Goal: Information Seeking & Learning: Learn about a topic

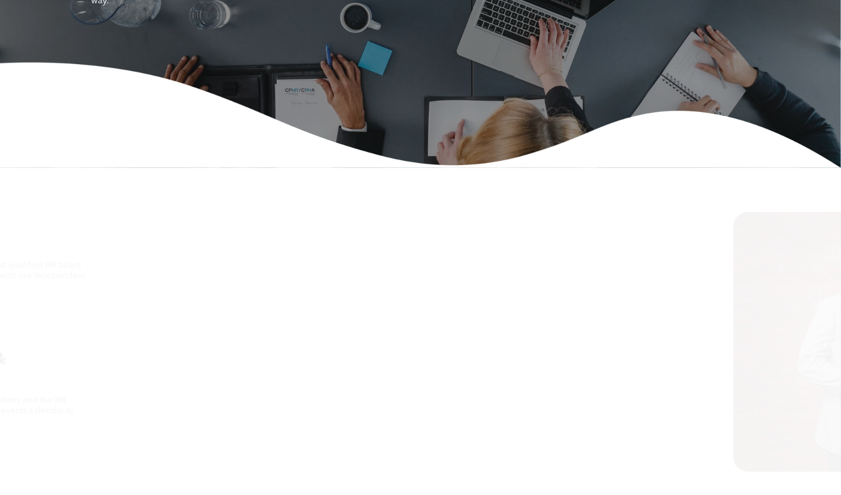
scroll to position [464, 0]
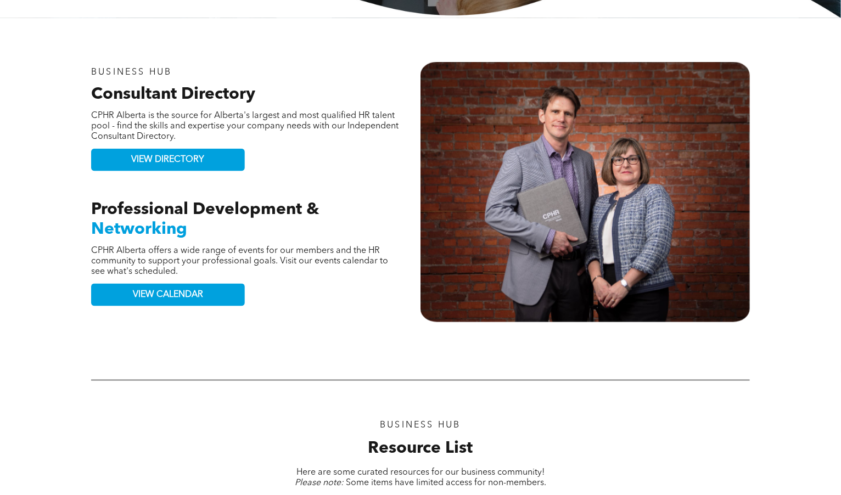
drag, startPoint x: 211, startPoint y: 105, endPoint x: 248, endPoint y: 134, distance: 47.0
click at [248, 134] on div "BUSINESS HUB Consultant Directory CPHR Alberta is the source for Alberta's larg…" at bounding box center [255, 192] width 329 height 261
click at [248, 134] on p "CPHR Alberta is the source for Alberta's largest and most qualified HR talent p…" at bounding box center [244, 126] width 307 height 31
drag, startPoint x: 260, startPoint y: 134, endPoint x: 257, endPoint y: 68, distance: 65.9
click at [257, 68] on div "BUSINESS HUB Consultant Directory CPHR Alberta is the source for Alberta's larg…" at bounding box center [255, 192] width 329 height 261
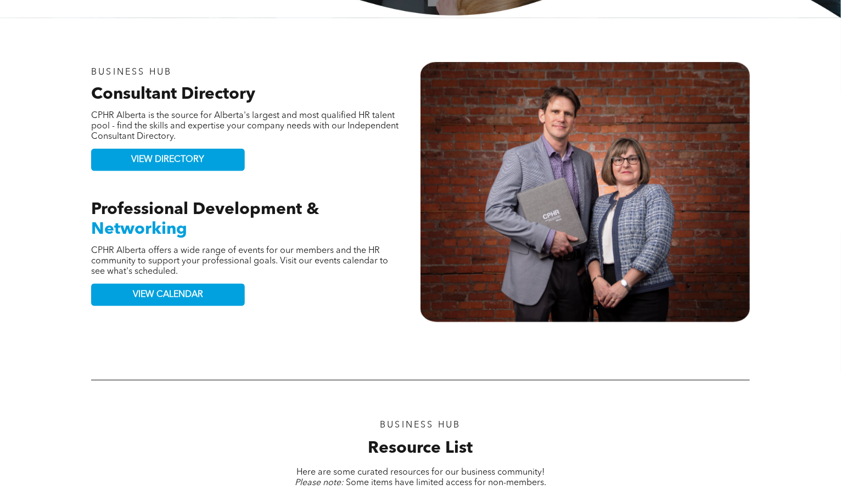
click at [257, 68] on p "BUSINESS HUB" at bounding box center [244, 73] width 307 height 10
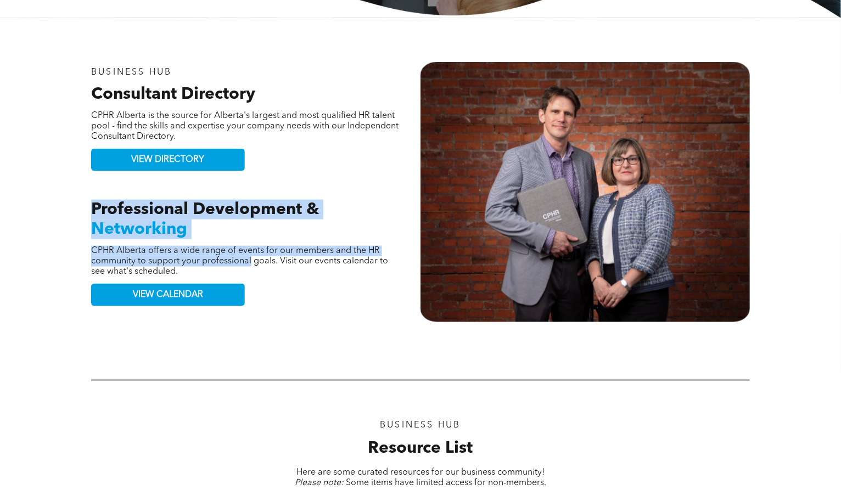
drag, startPoint x: 91, startPoint y: 195, endPoint x: 251, endPoint y: 263, distance: 173.4
click at [251, 263] on div "BUSINESS HUB Consultant Directory CPHR Alberta is the source for Alberta's larg…" at bounding box center [255, 192] width 329 height 261
click at [251, 263] on p "CPHR Alberta offers a wide range of events for our members and the HR community…" at bounding box center [244, 261] width 307 height 31
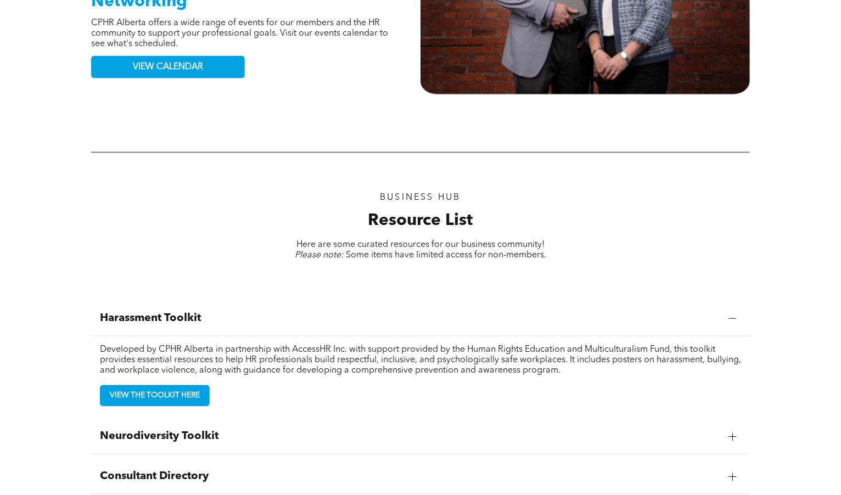
scroll to position [822, 0]
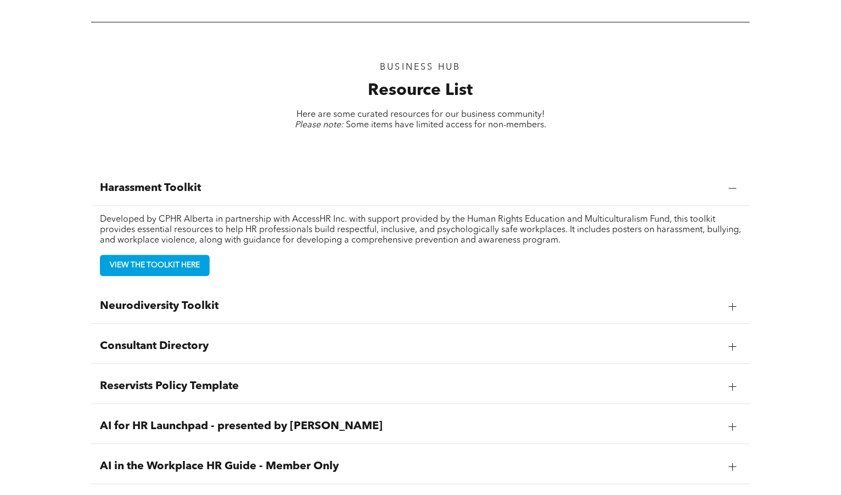
click at [246, 300] on span "Neurodiversity Toolkit" at bounding box center [410, 306] width 620 height 13
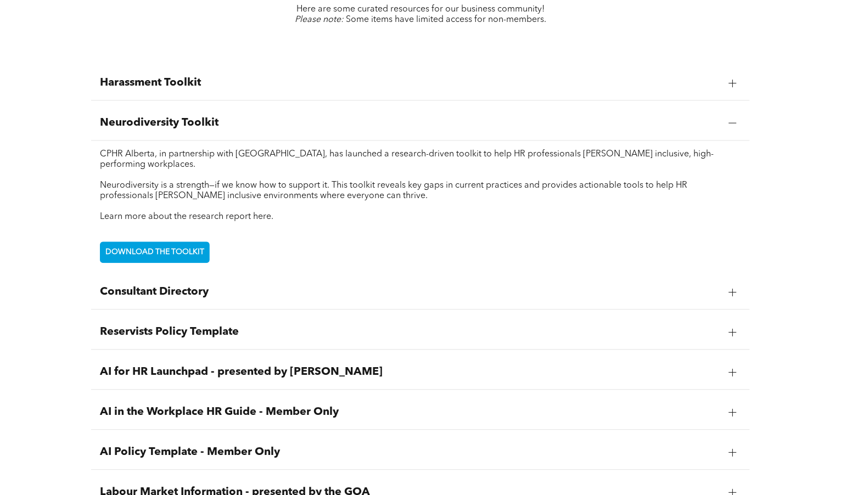
scroll to position [949, 0]
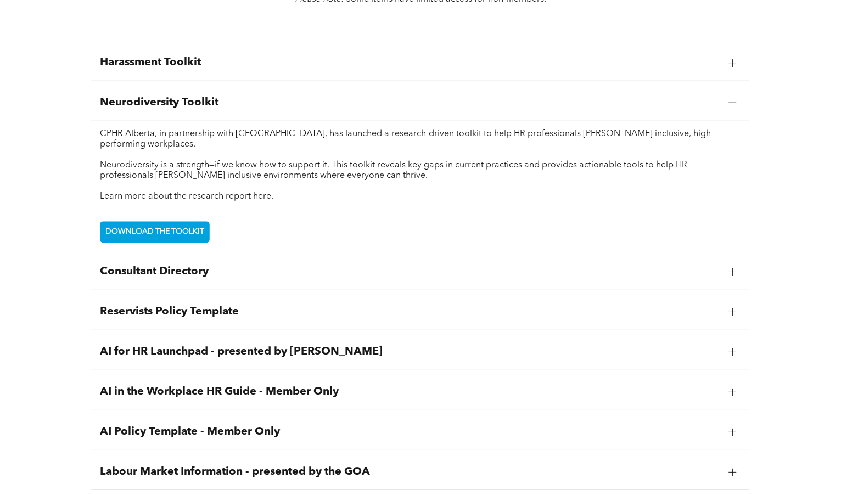
click at [245, 270] on span "Consultant Directory" at bounding box center [410, 271] width 620 height 13
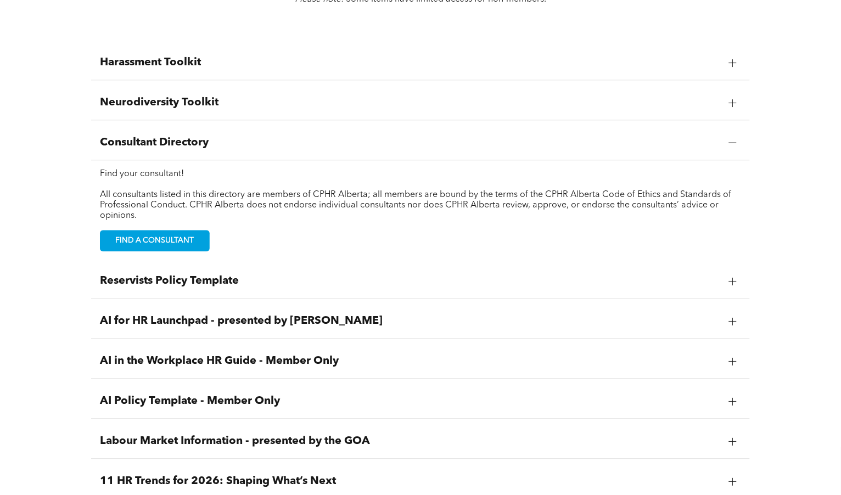
click at [245, 270] on div "Reservists Policy Template" at bounding box center [420, 281] width 659 height 35
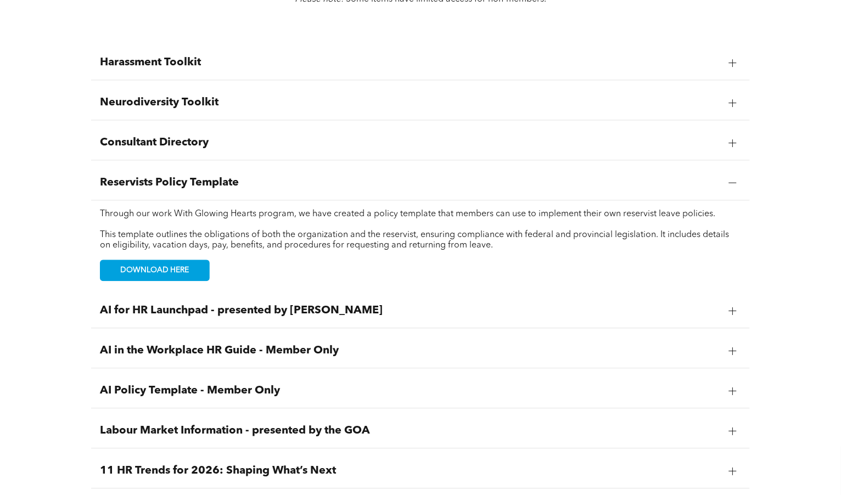
click at [283, 305] on span "AI for HR Launchpad - presented by [PERSON_NAME]" at bounding box center [410, 310] width 620 height 13
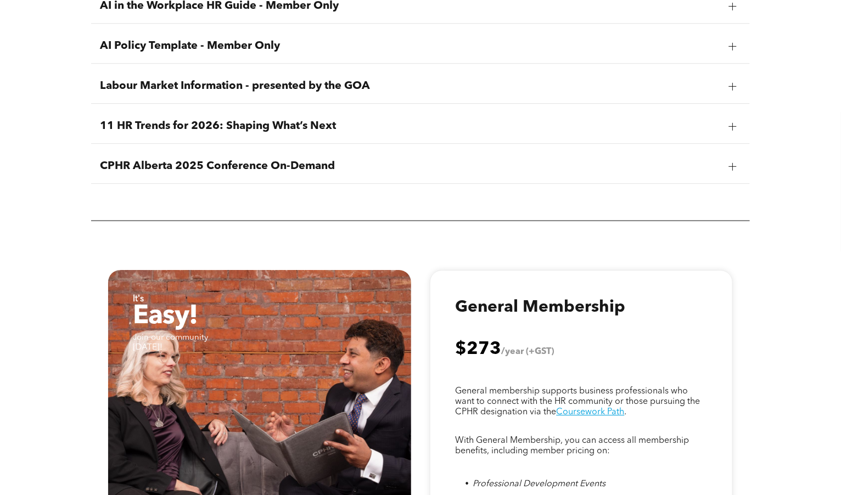
scroll to position [1268, 0]
